Goal: Communication & Community: Ask a question

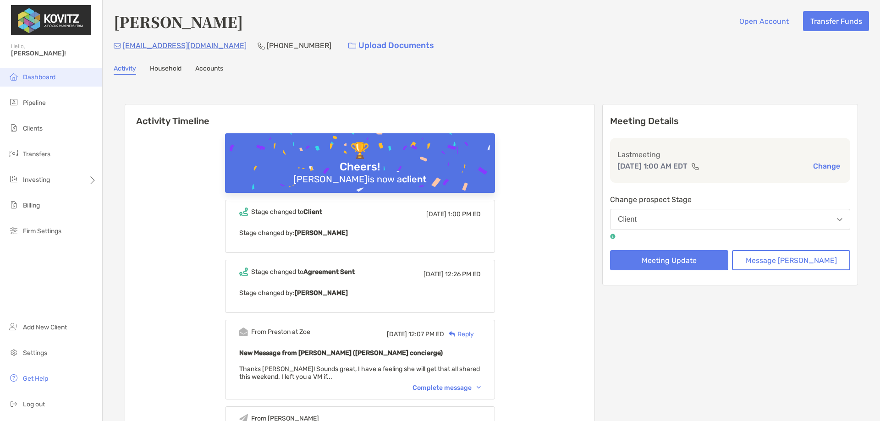
click at [52, 77] on span "Dashboard" at bounding box center [39, 77] width 33 height 8
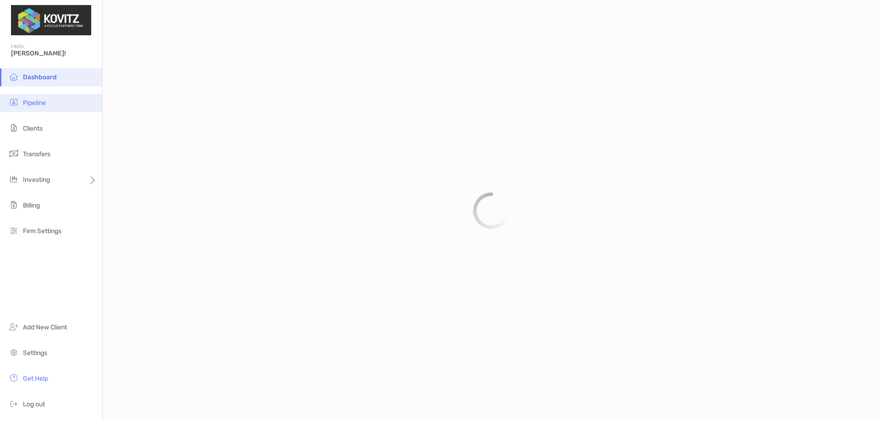
click at [44, 99] on span "Pipeline" at bounding box center [34, 103] width 23 height 8
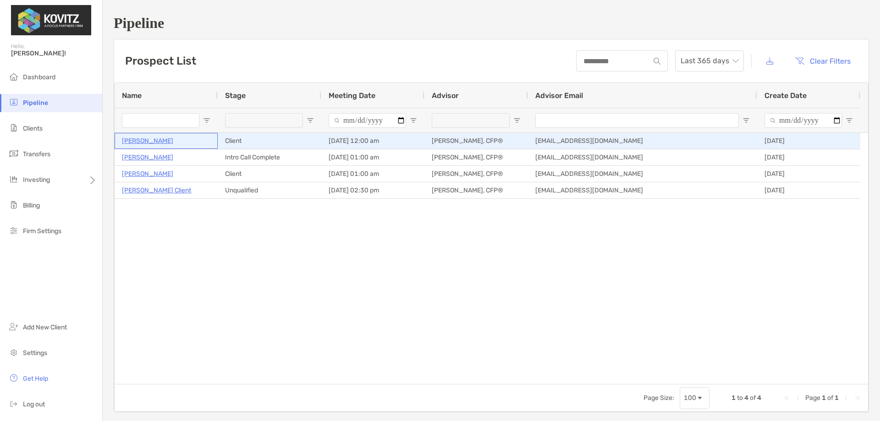
click at [150, 144] on p "[PERSON_NAME]" at bounding box center [147, 140] width 51 height 11
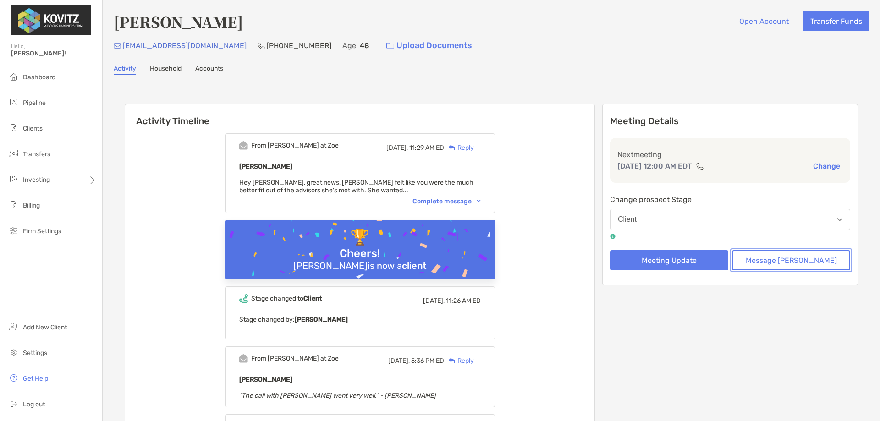
click at [782, 266] on button "Message [PERSON_NAME]" at bounding box center [791, 260] width 118 height 20
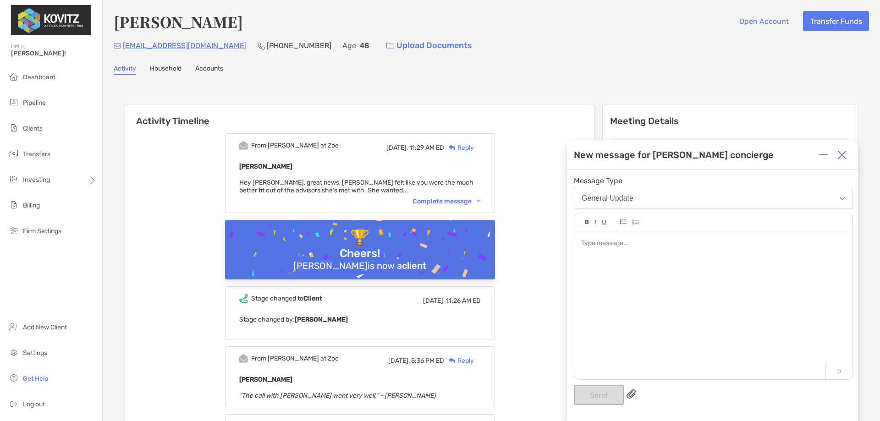
click at [652, 270] on div at bounding box center [713, 300] width 278 height 139
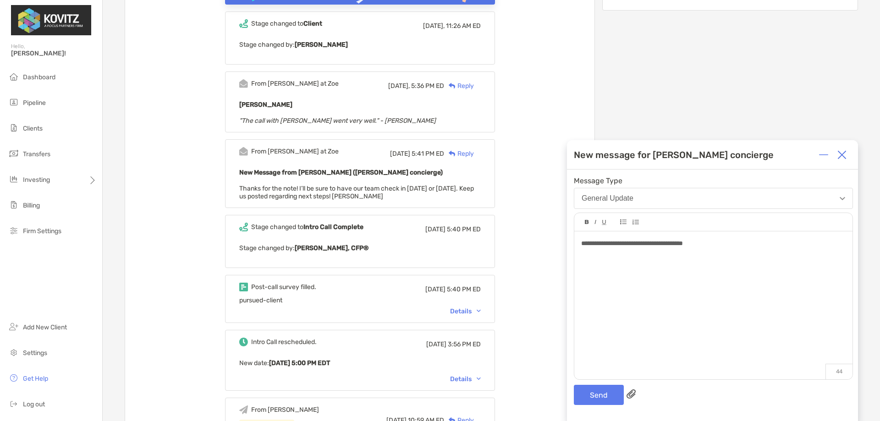
click at [728, 244] on div "**********" at bounding box center [713, 244] width 264 height 10
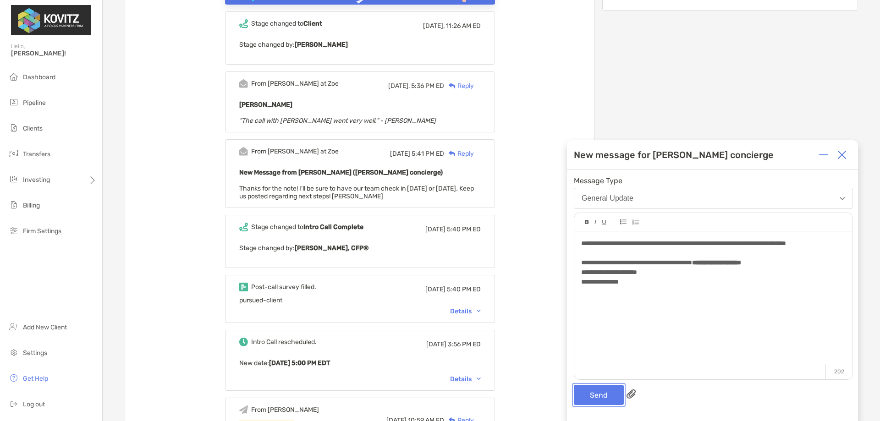
click at [600, 393] on button "Send" at bounding box center [599, 395] width 50 height 20
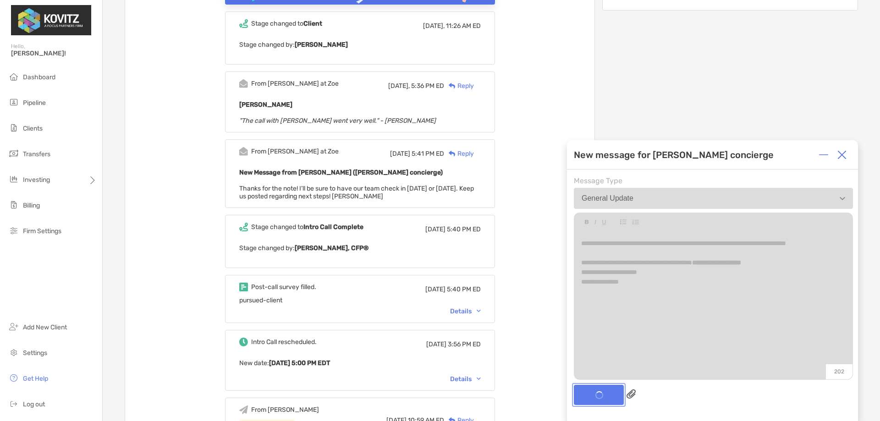
scroll to position [378, 0]
